Goal: Navigation & Orientation: Find specific page/section

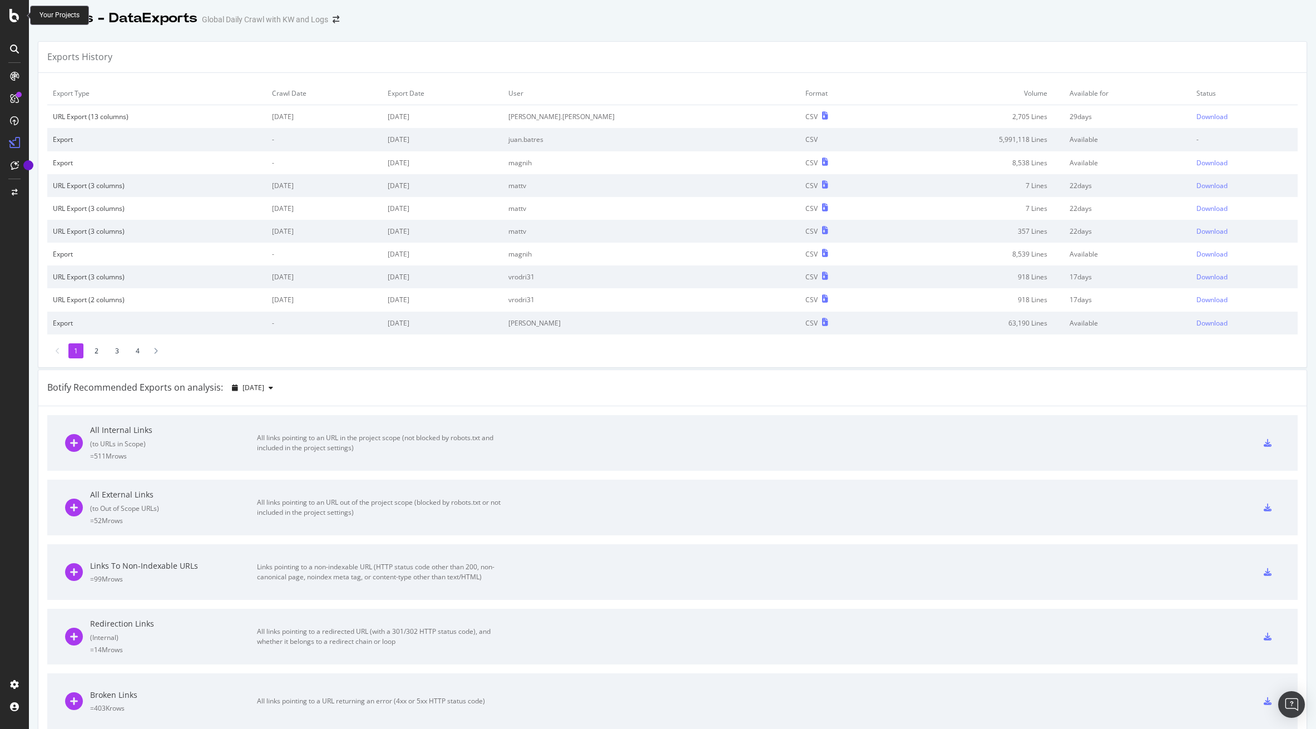
click at [23, 13] on div at bounding box center [14, 15] width 27 height 13
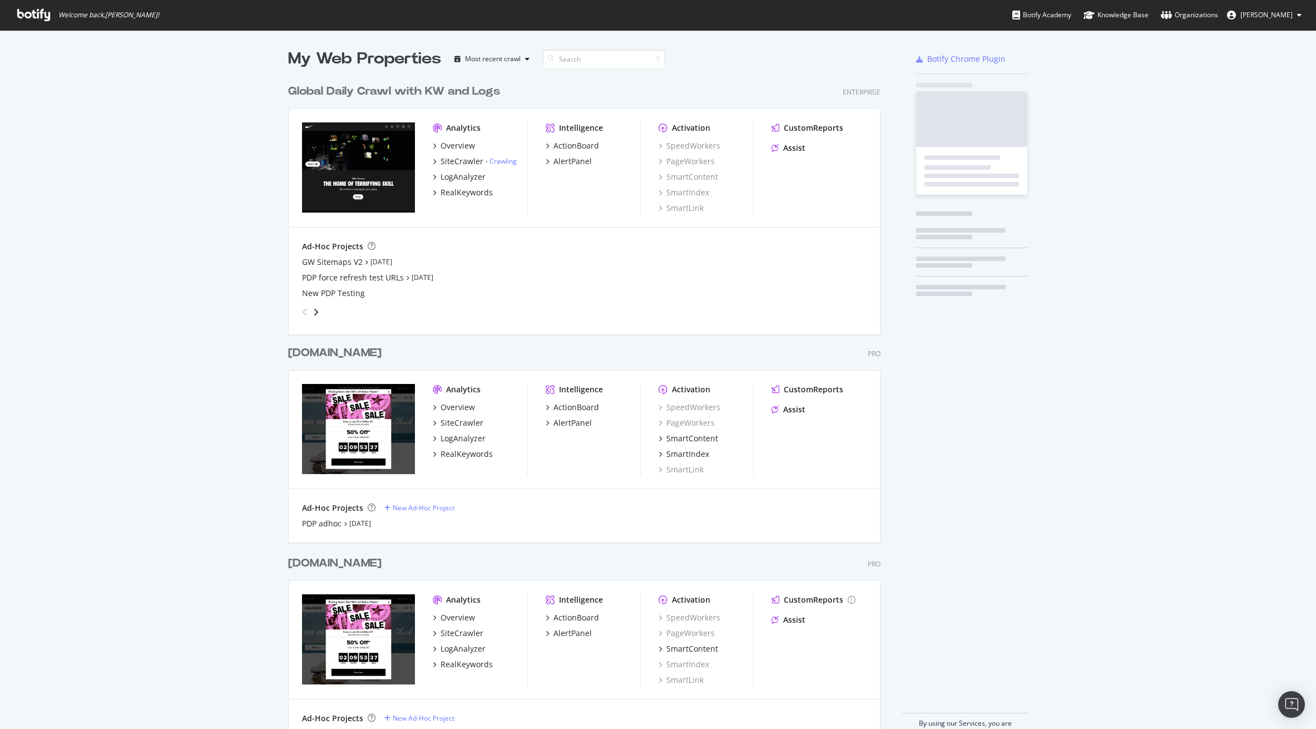
scroll to position [729, 1316]
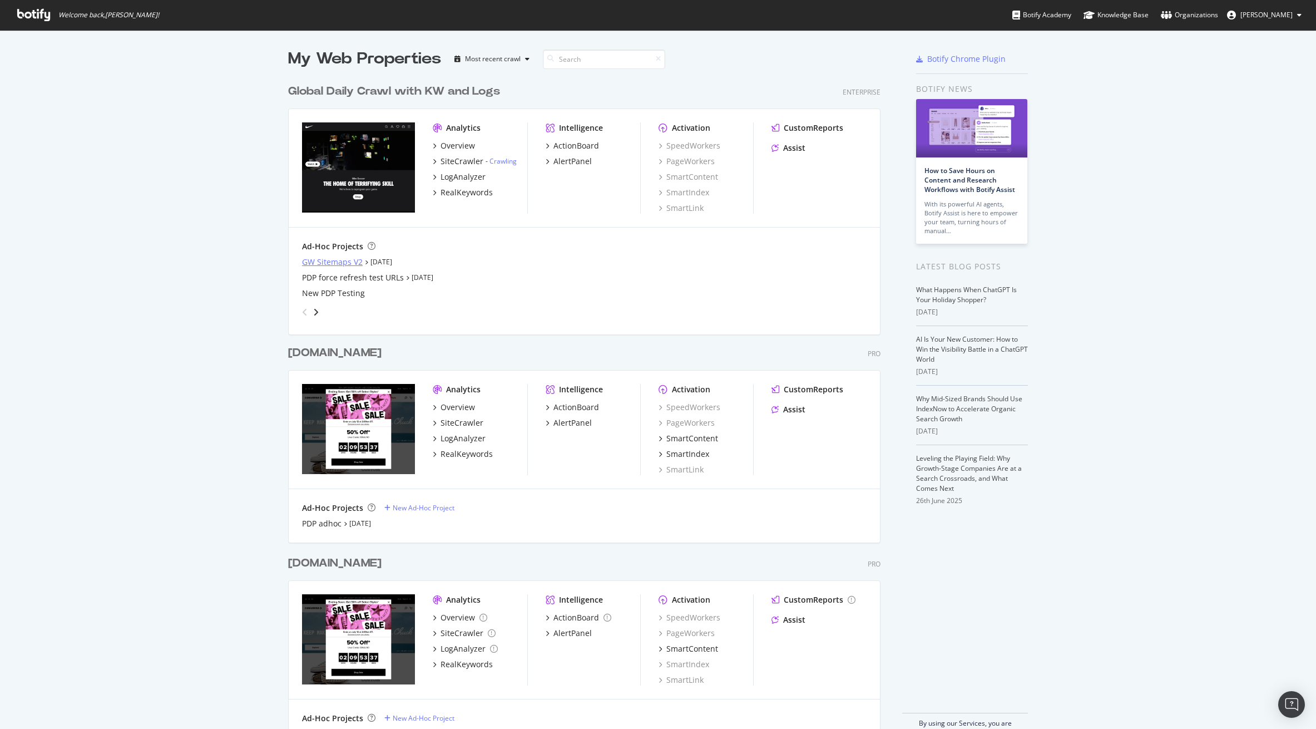
click at [326, 257] on div "GW Sitemaps V2" at bounding box center [332, 261] width 61 height 11
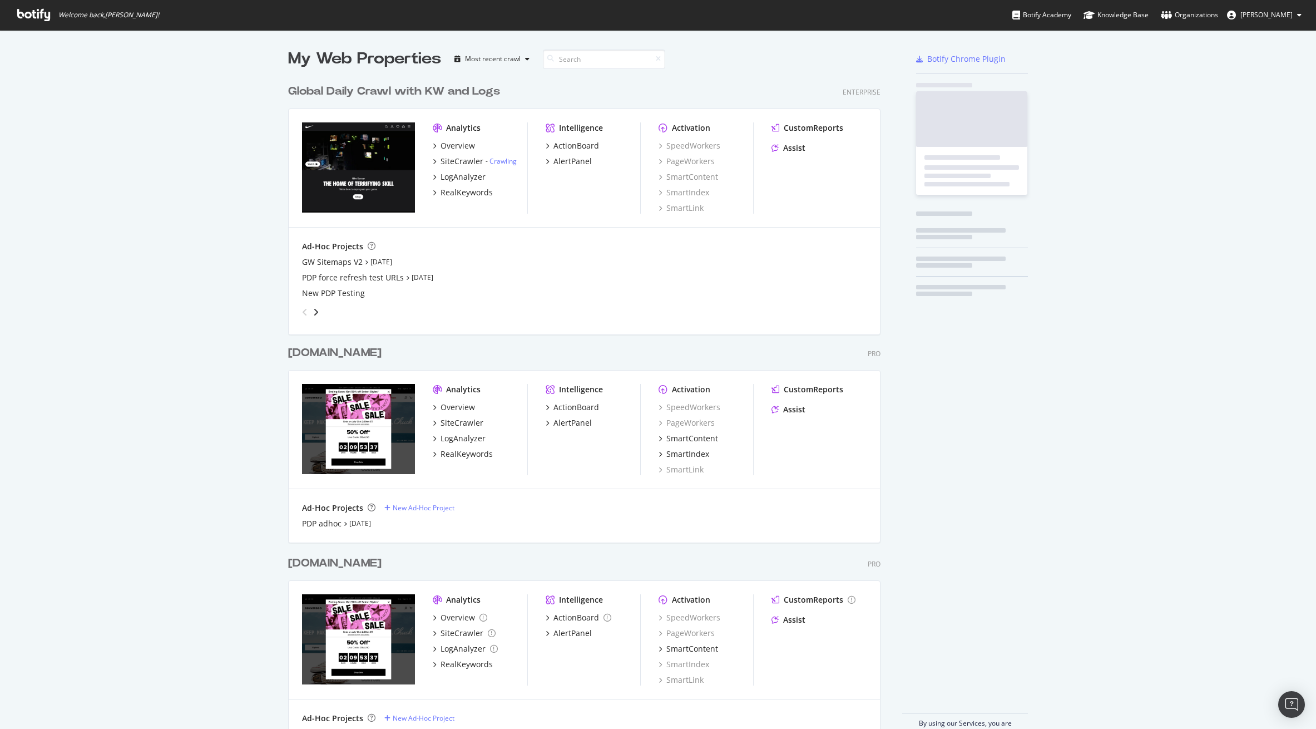
scroll to position [729, 1316]
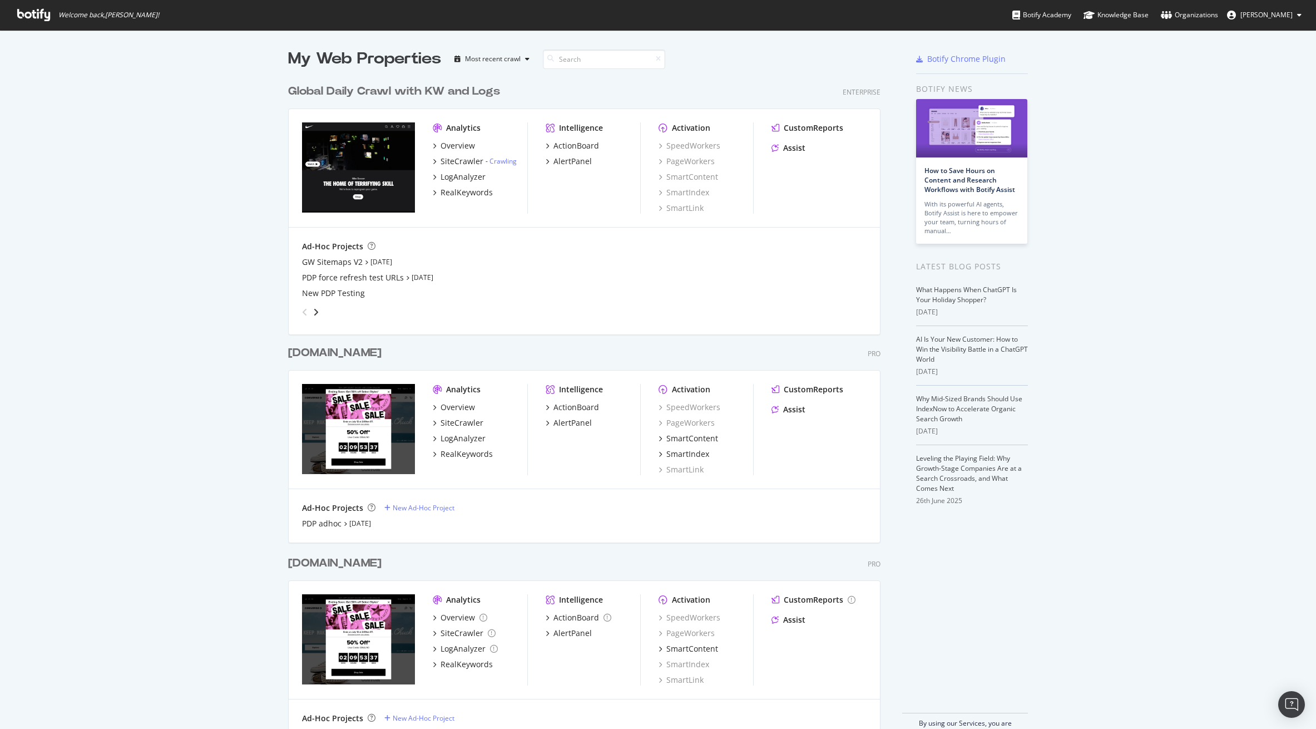
click at [144, 99] on div "My Web Properties Most recent crawl Global Daily Crawl with KW and Logs Enterpr…" at bounding box center [658, 392] width 1316 height 724
drag, startPoint x: 367, startPoint y: 87, endPoint x: 510, endPoint y: 92, distance: 143.1
click at [510, 92] on div "My Web Properties Most recent crawl Global Daily Crawl with KW and Logs Enterpr…" at bounding box center [658, 392] width 1316 height 724
click at [500, 76] on div "Global Daily Crawl with KW and Logs Enterprise Analytics Overview SiteCrawler -…" at bounding box center [588, 200] width 601 height 261
click at [512, 62] on div "Most recent crawl" at bounding box center [493, 59] width 56 height 7
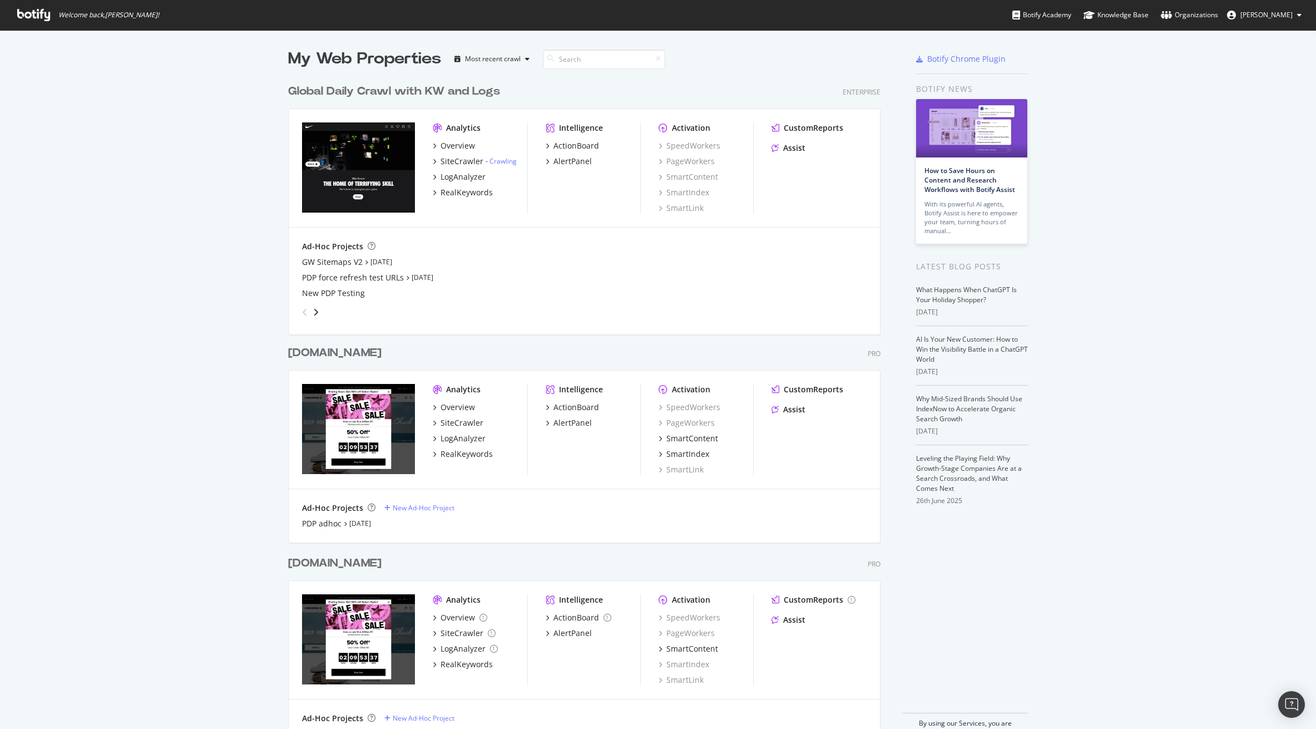
click at [511, 48] on div "My Web Properties Most recent crawl" at bounding box center [551, 59] width 527 height 22
